Goal: Information Seeking & Learning: Learn about a topic

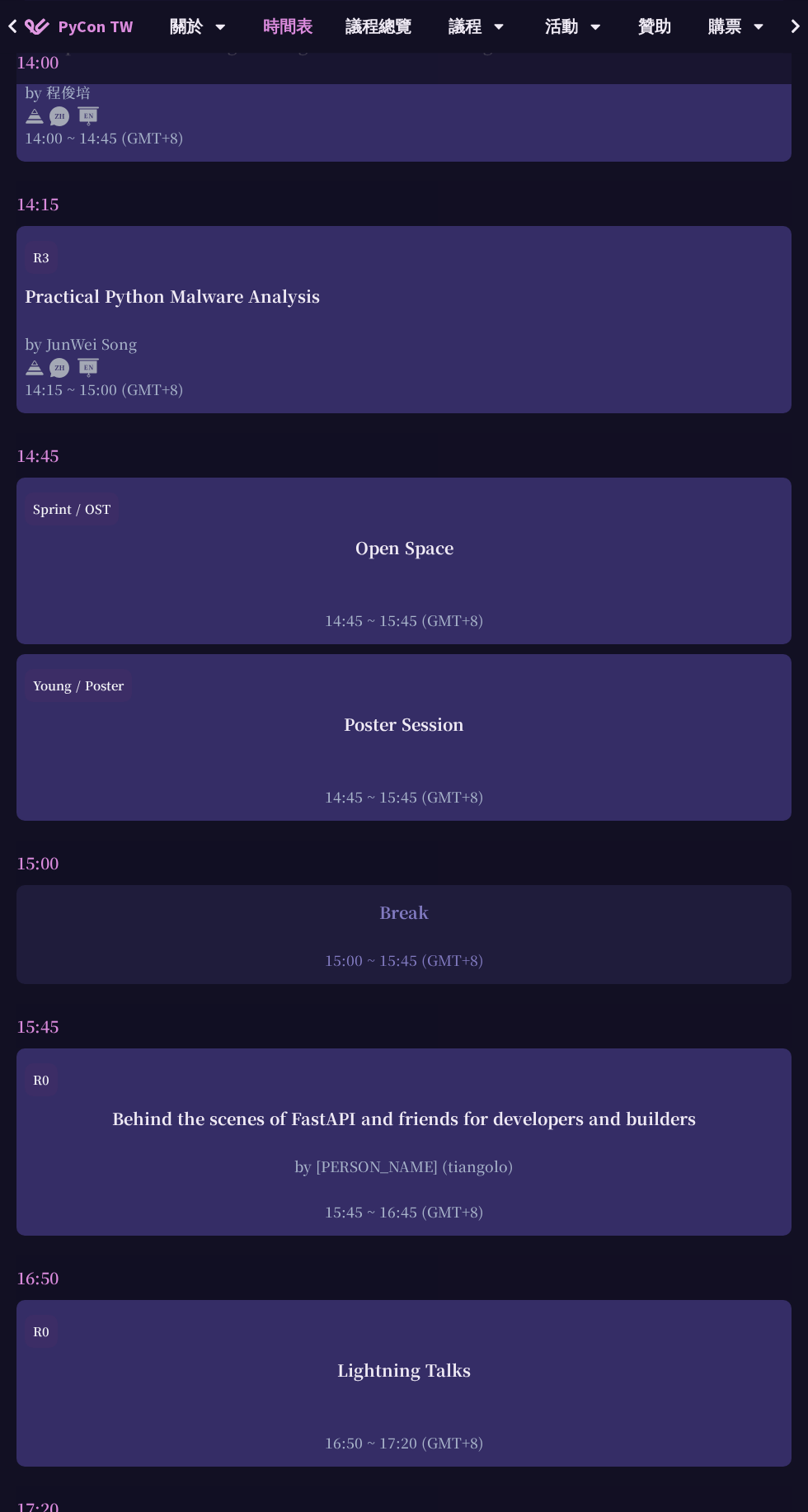
scroll to position [4962, 0]
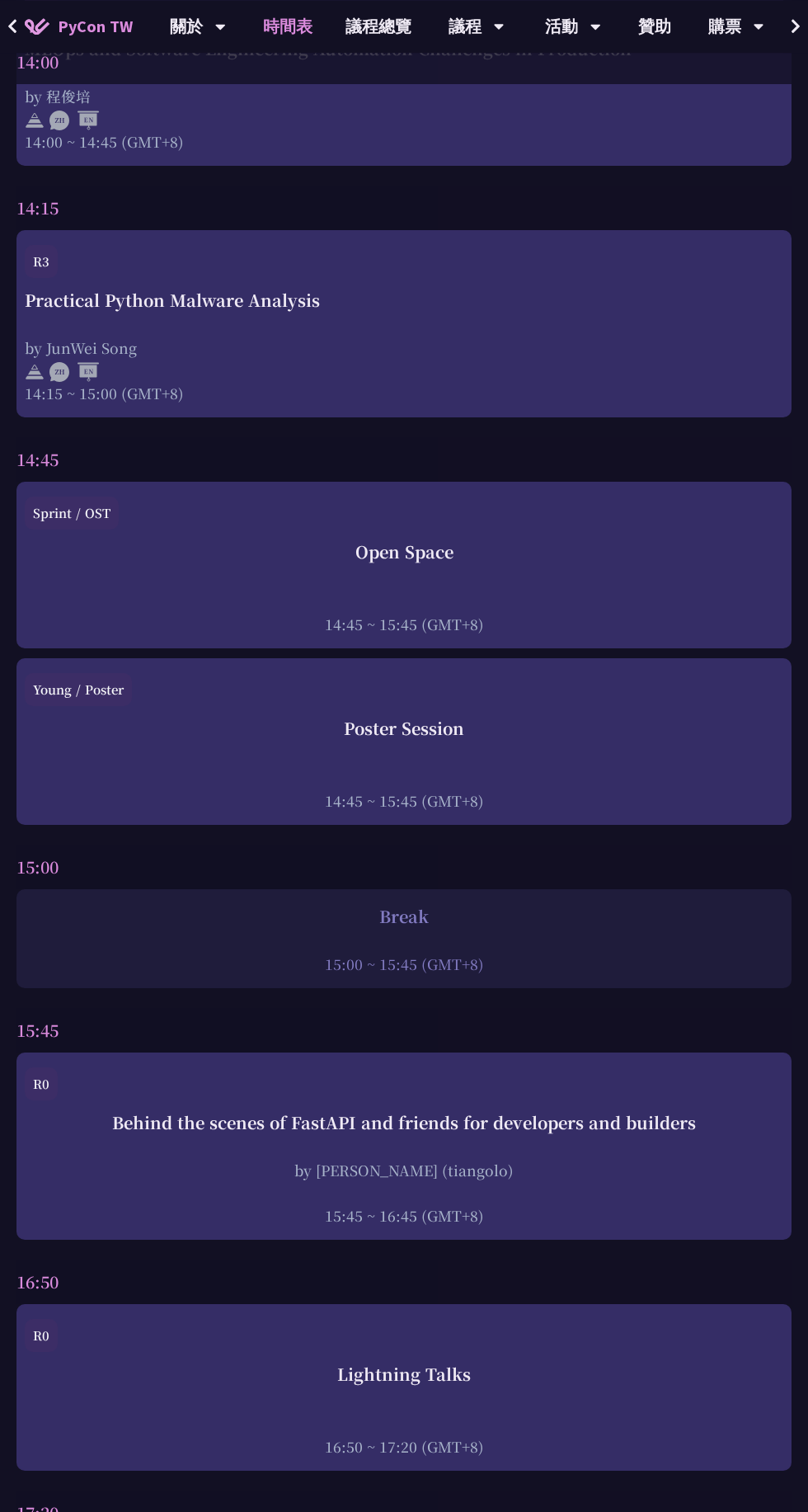
click at [510, 1160] on div "by [PERSON_NAME] (tiangolo)" at bounding box center [404, 1170] width 758 height 21
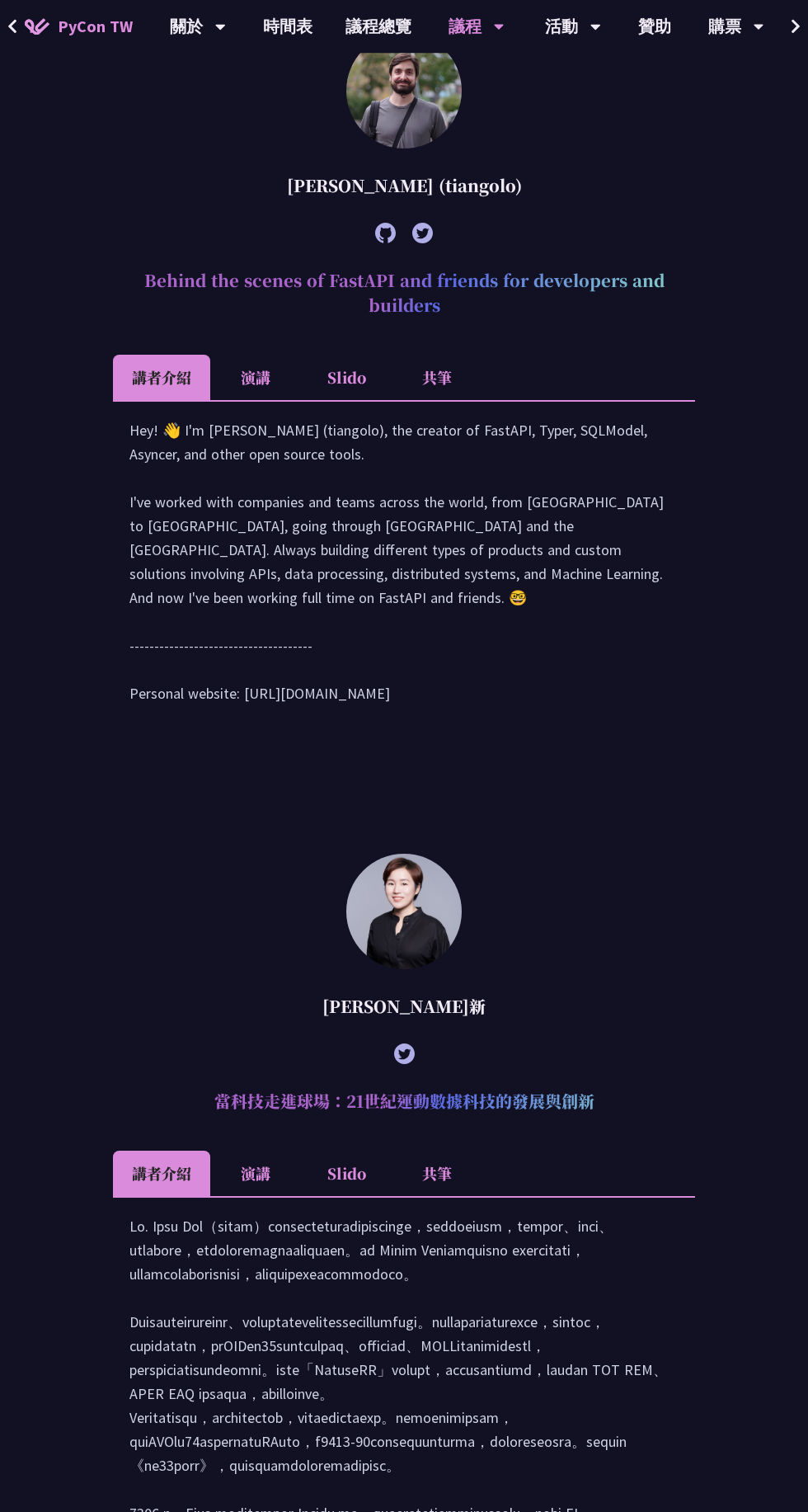
scroll to position [1309, 0]
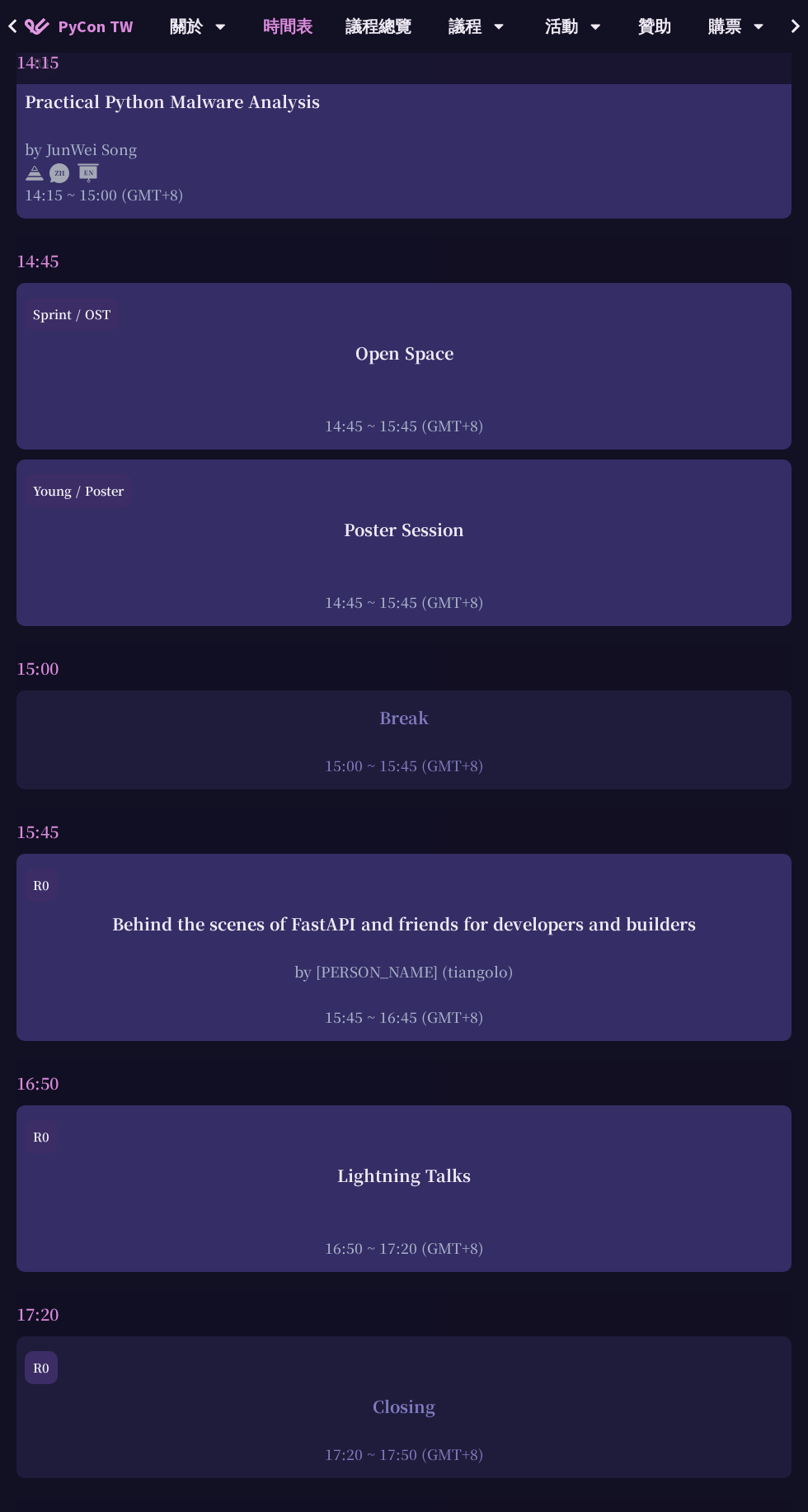
scroll to position [5142, 0]
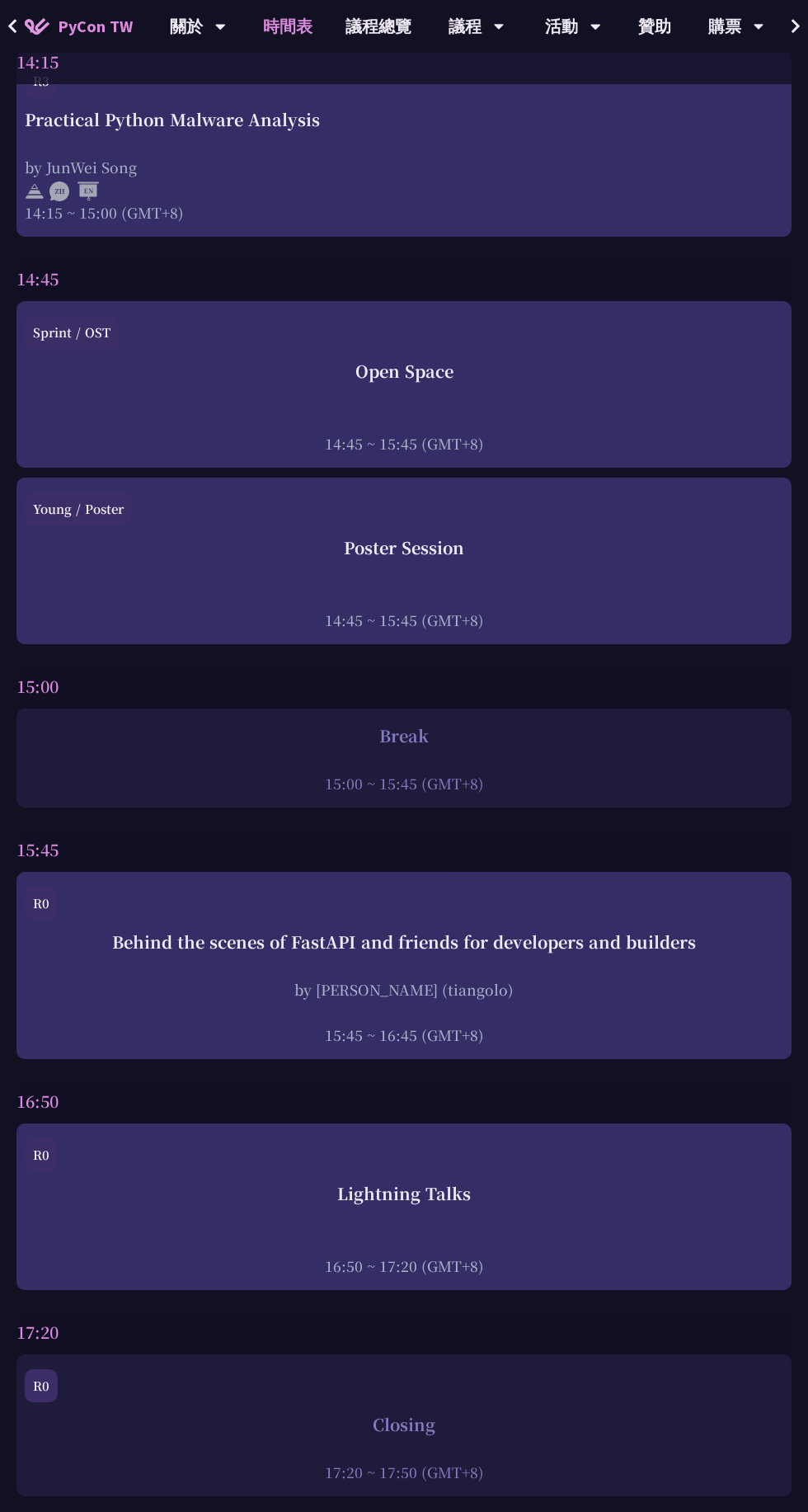
click at [609, 979] on div "by [PERSON_NAME] (tiangolo)" at bounding box center [404, 989] width 758 height 21
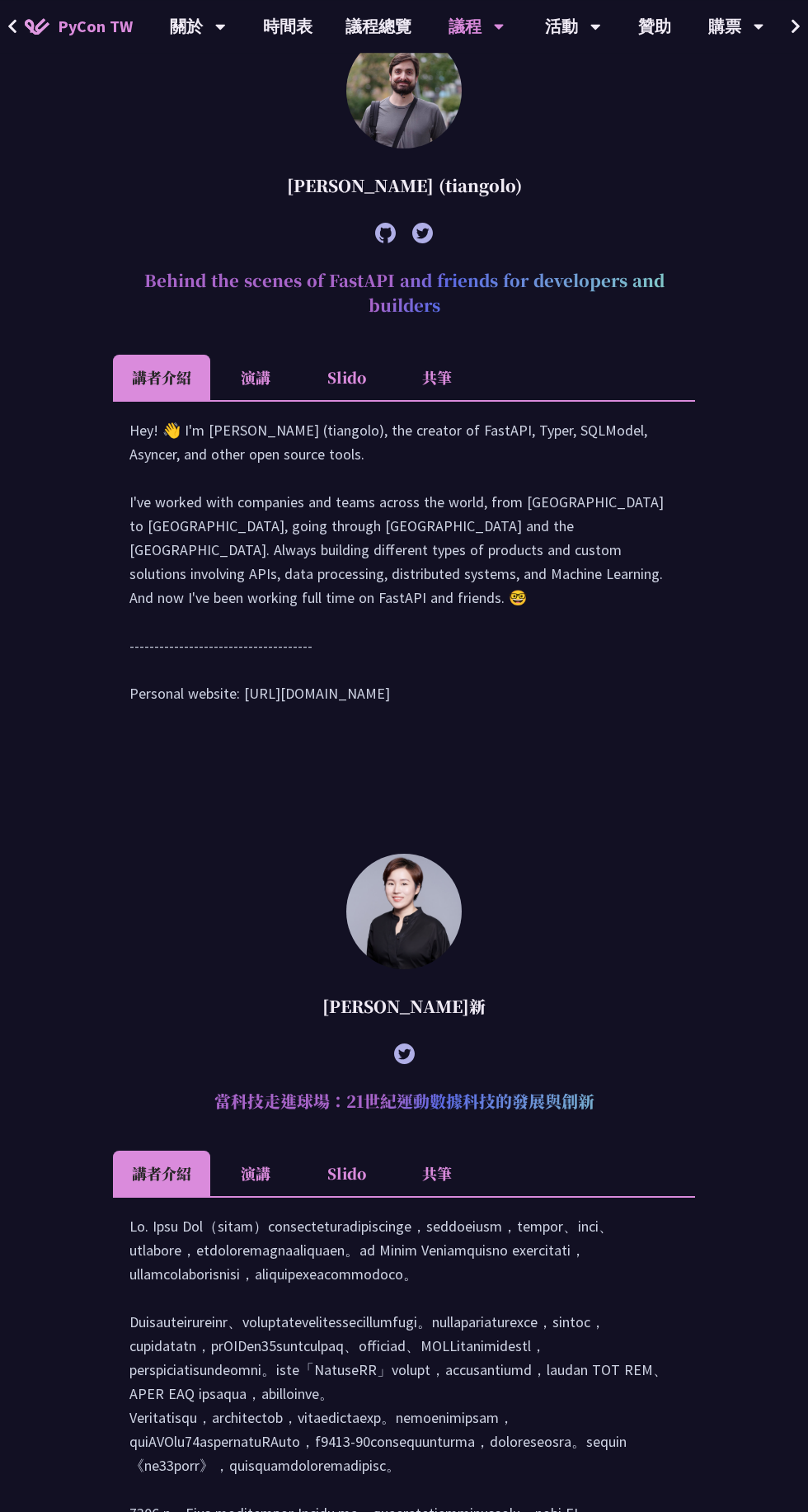
scroll to position [1309, 0]
click at [301, 400] on li "演講" at bounding box center [256, 377] width 91 height 45
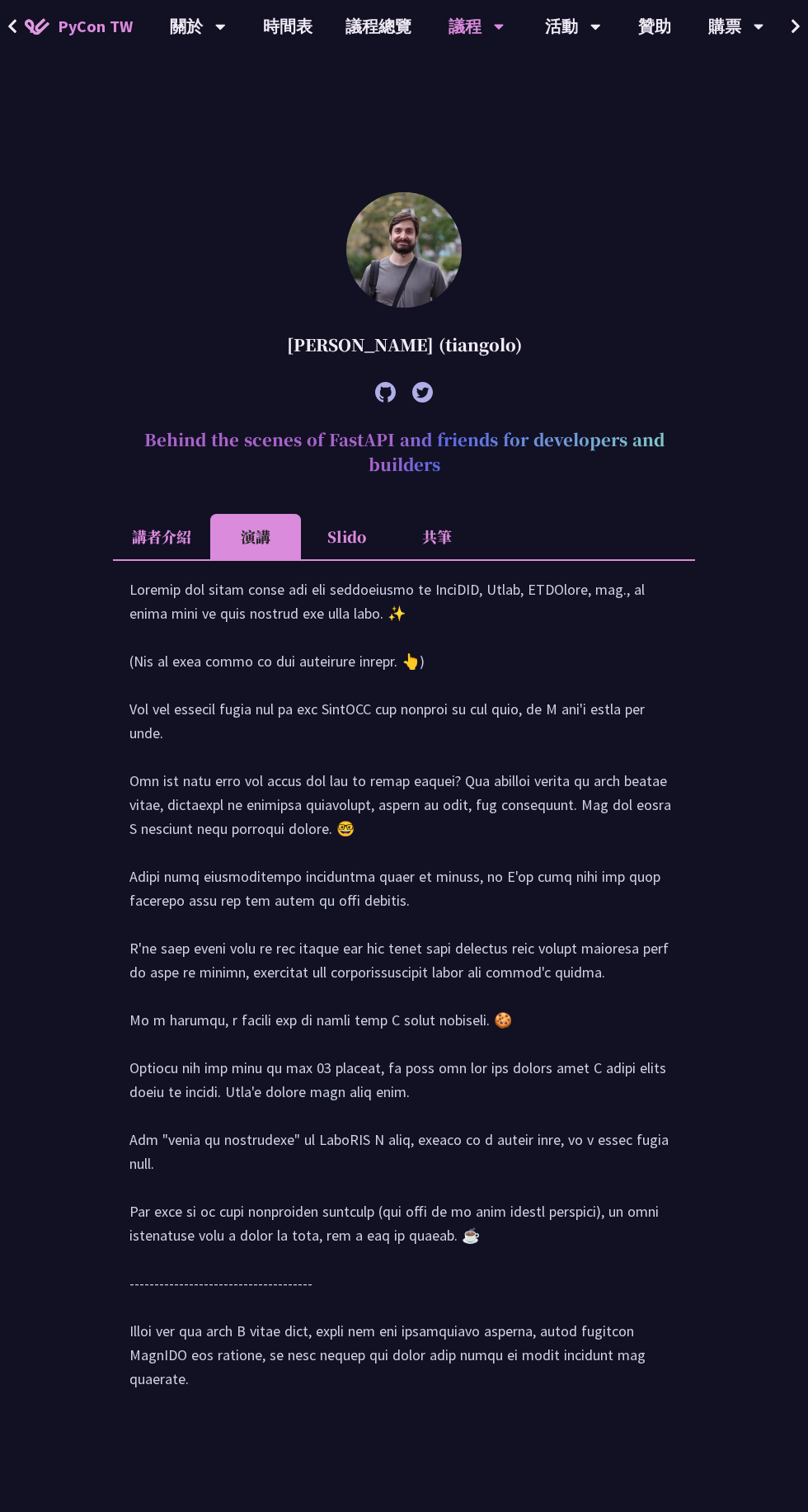
scroll to position [1152, 0]
click at [392, 558] on li "Slido" at bounding box center [346, 535] width 91 height 45
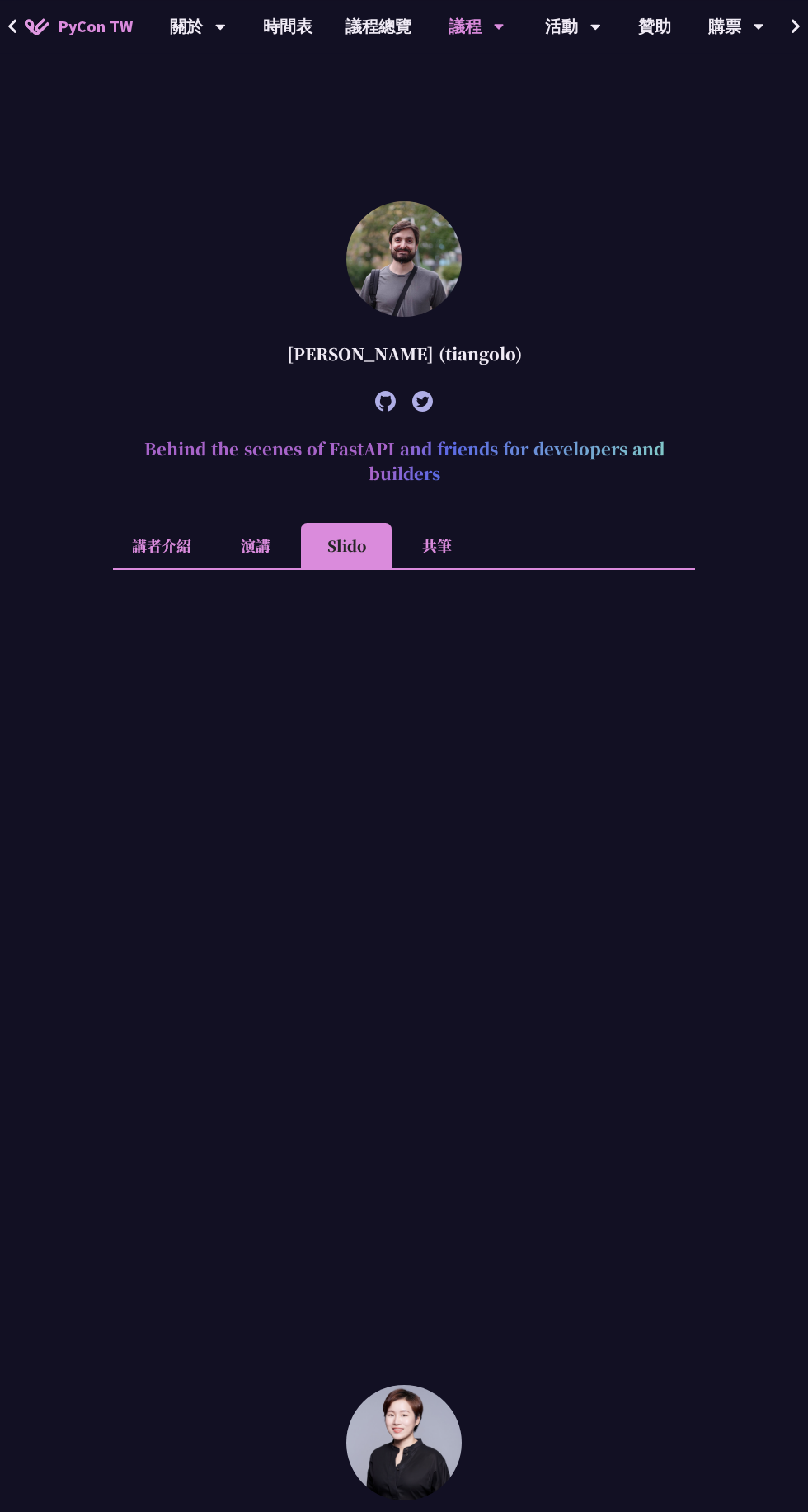
scroll to position [1193, 0]
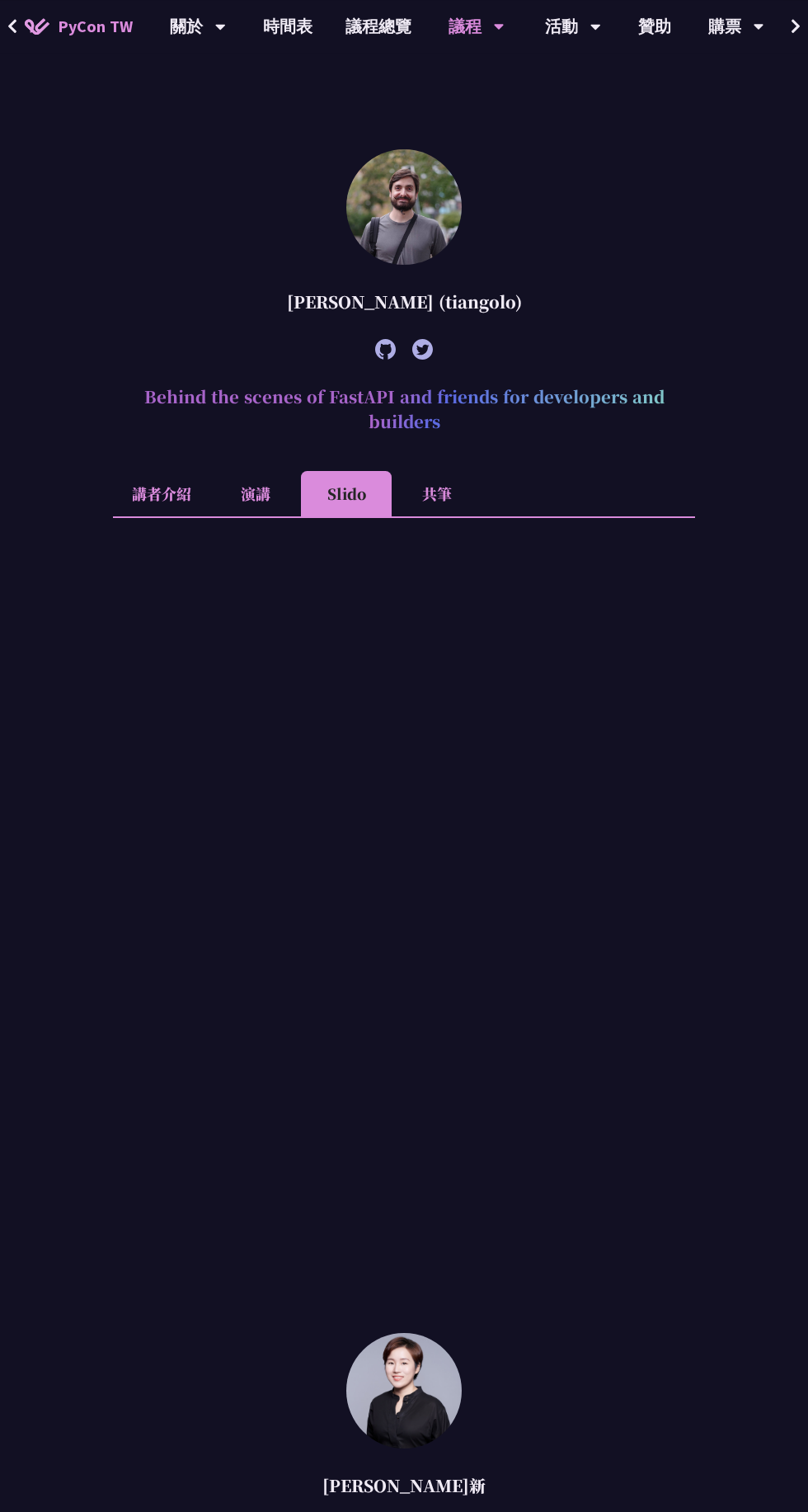
click at [482, 517] on li "共筆" at bounding box center [437, 493] width 91 height 45
